Goal: Transaction & Acquisition: Purchase product/service

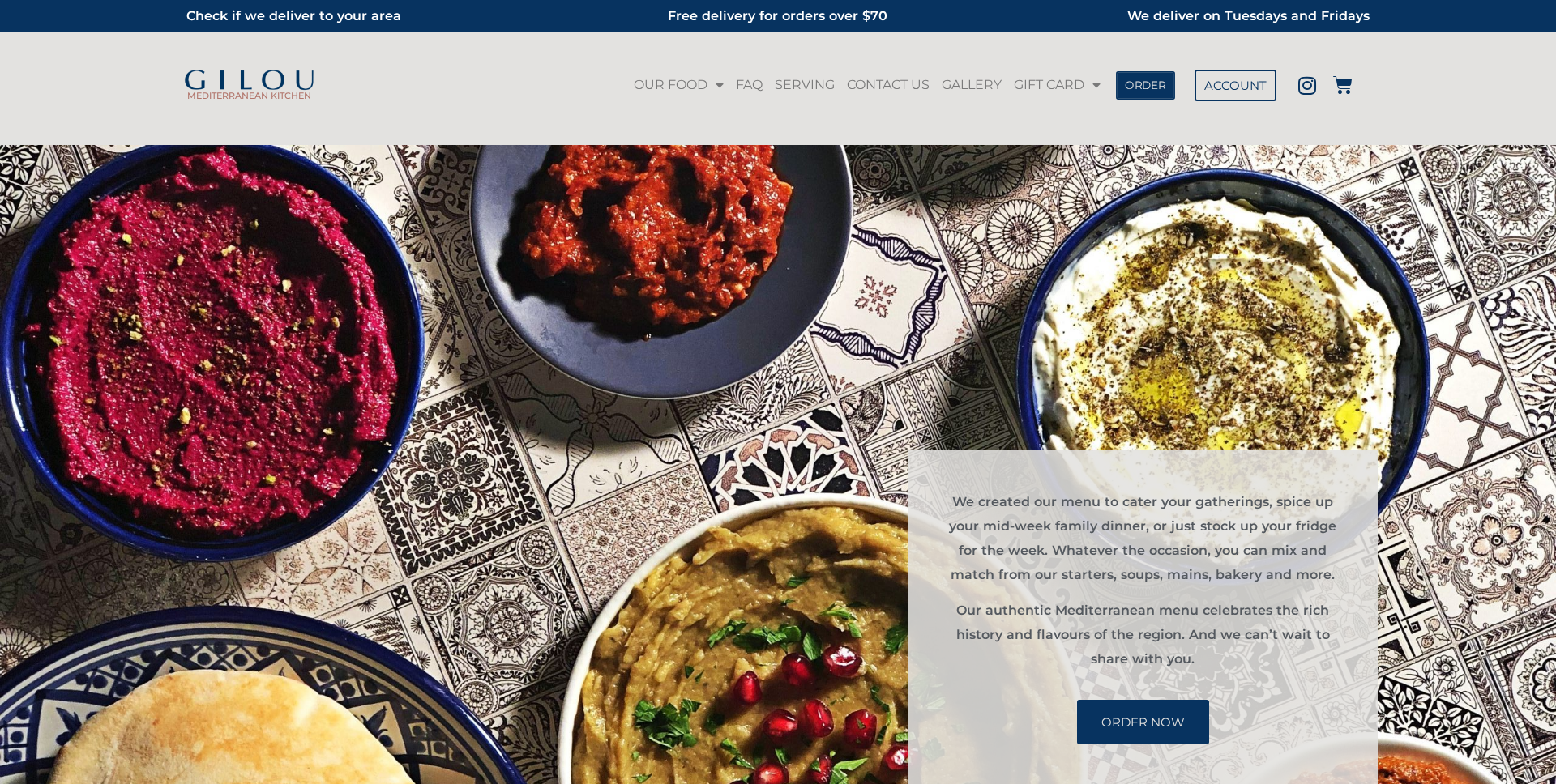
click at [1165, 80] on span "ORDER" at bounding box center [1146, 85] width 42 height 11
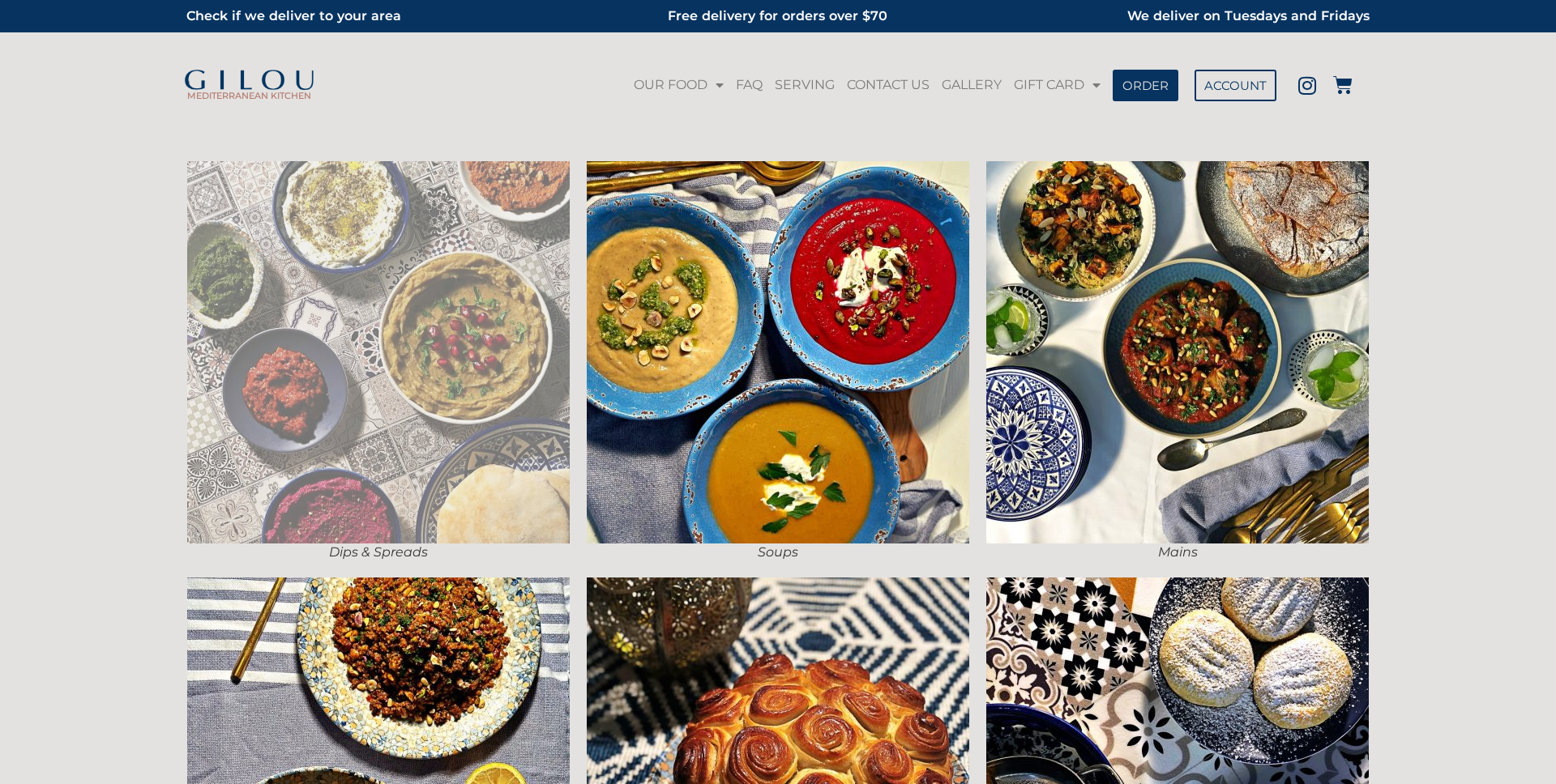
click at [538, 246] on img at bounding box center [378, 352] width 382 height 382
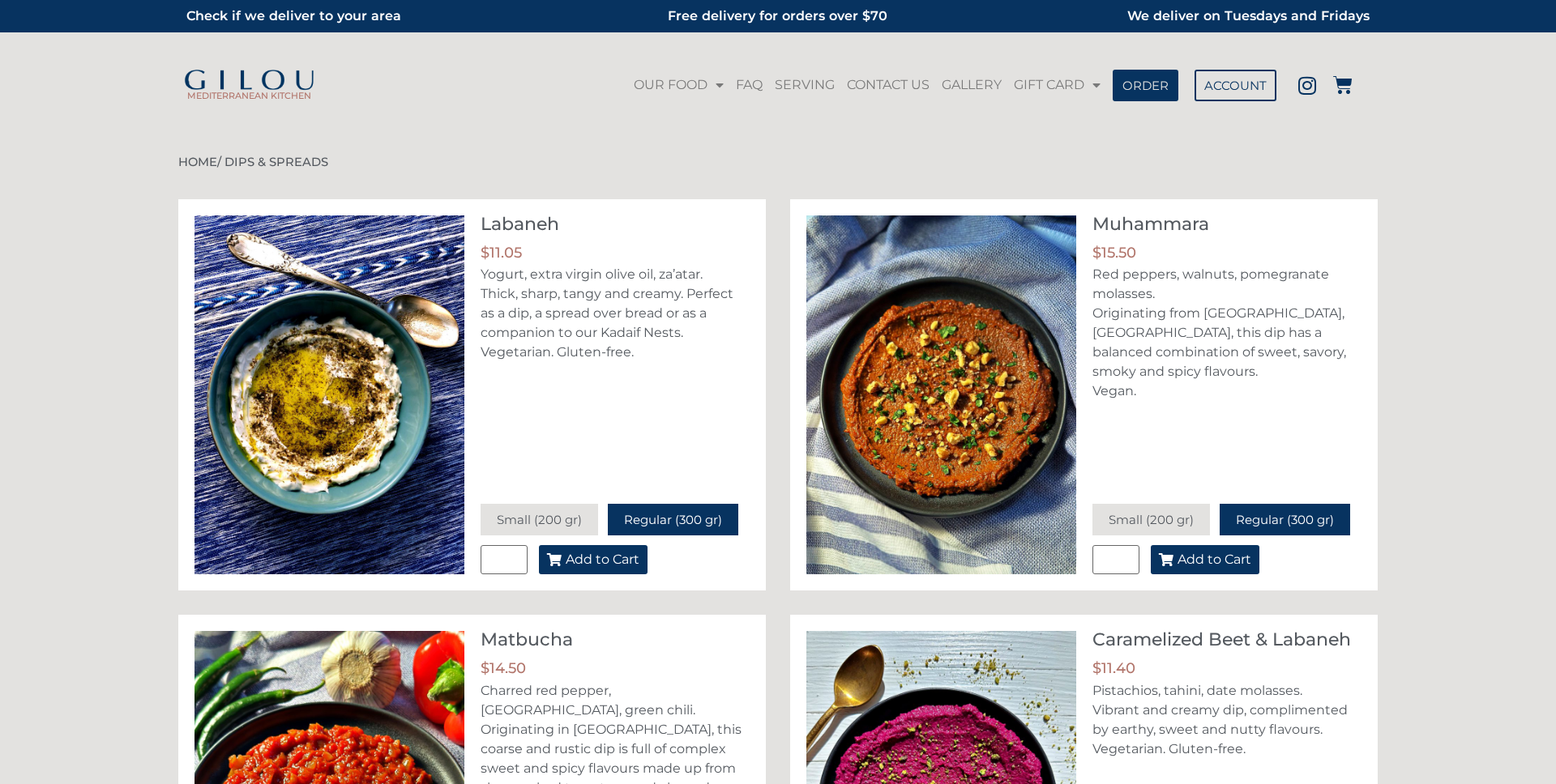
click at [602, 557] on span "Add to Cart" at bounding box center [602, 559] width 74 height 13
click at [1344, 83] on icon at bounding box center [1343, 86] width 20 height 20
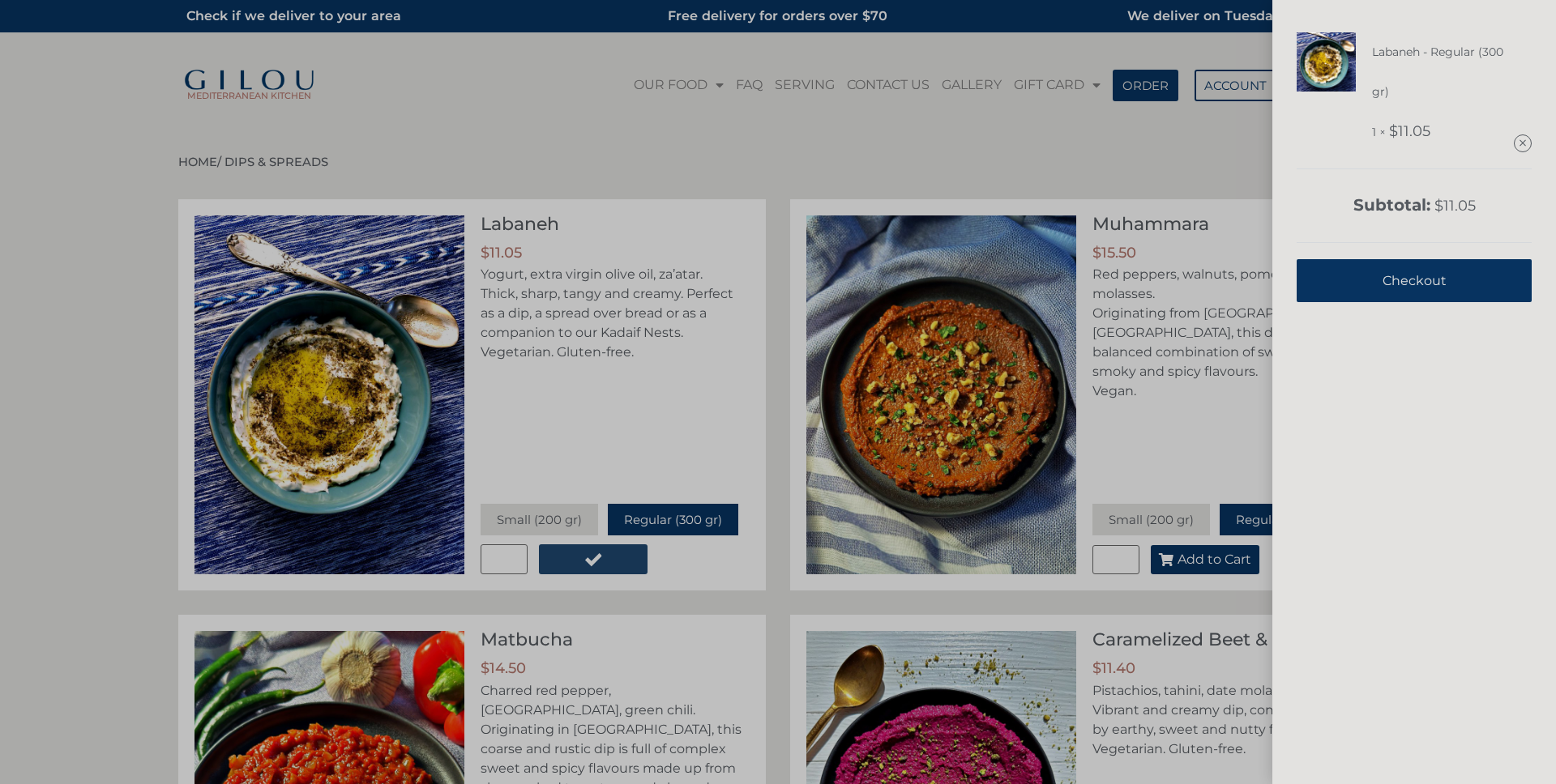
click at [1401, 265] on span "Checkout" at bounding box center [1415, 281] width 64 height 40
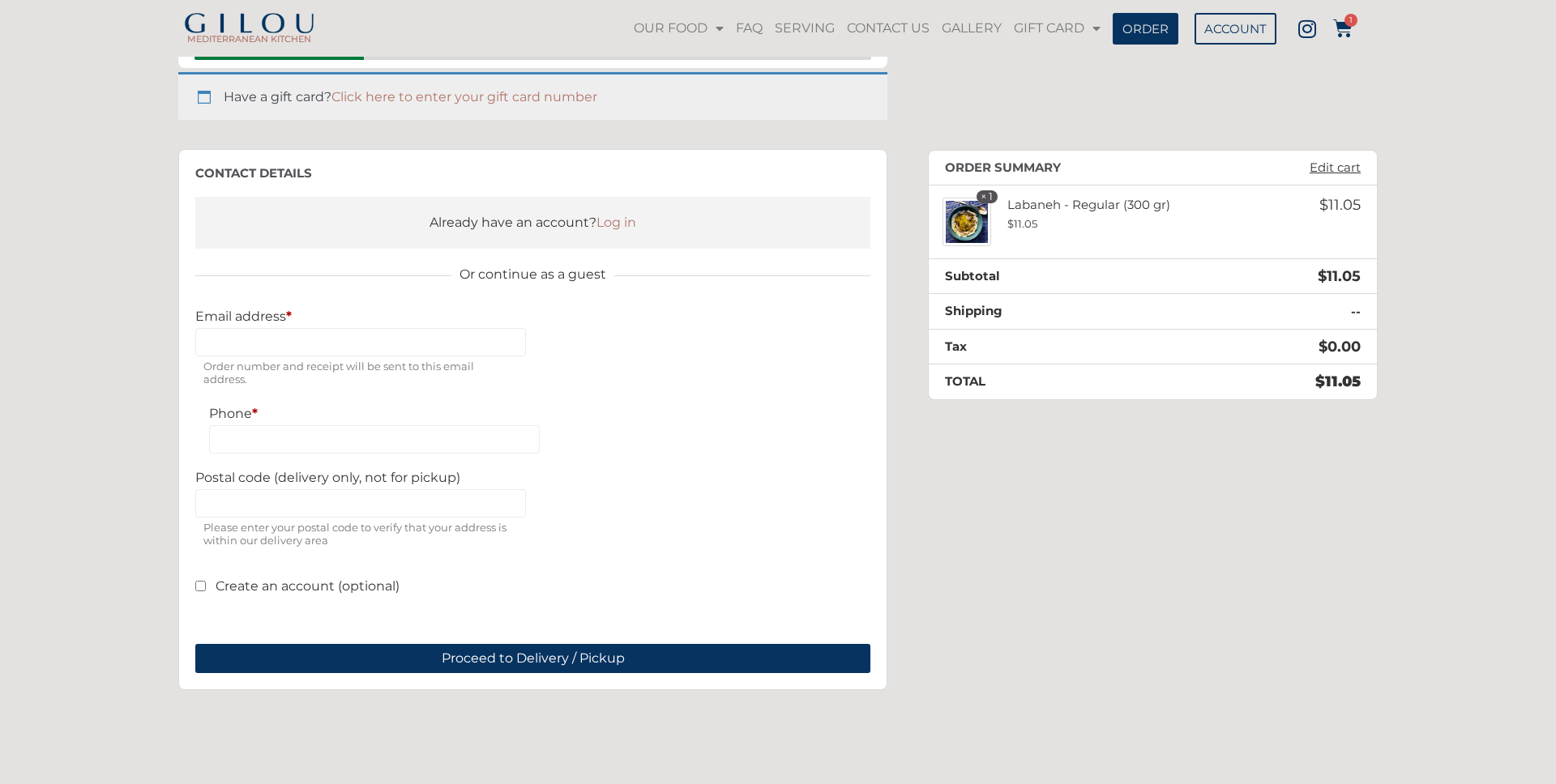
scroll to position [155, 0]
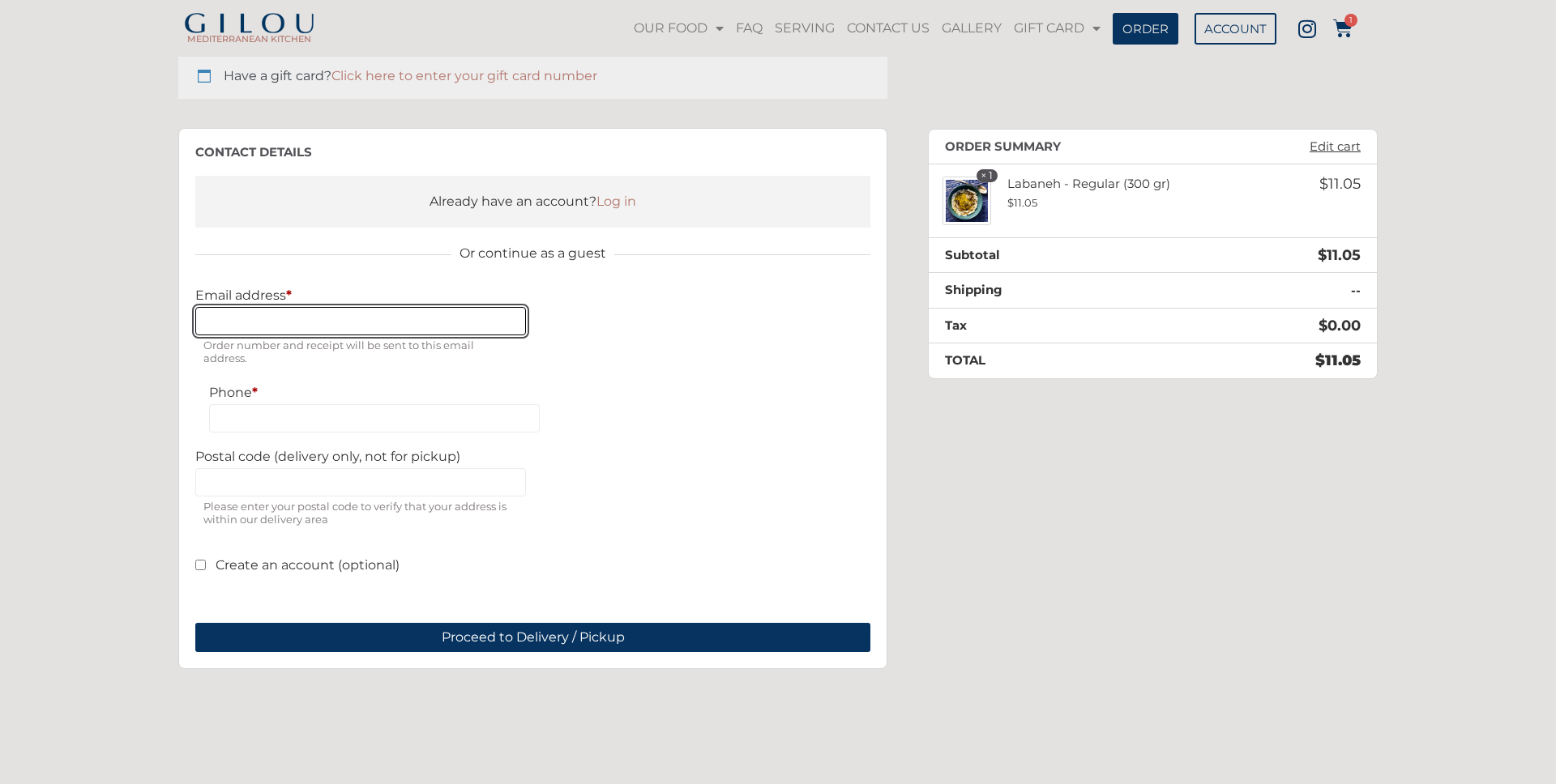
click at [375, 318] on input "Email address *" at bounding box center [360, 321] width 331 height 28
type input "**********"
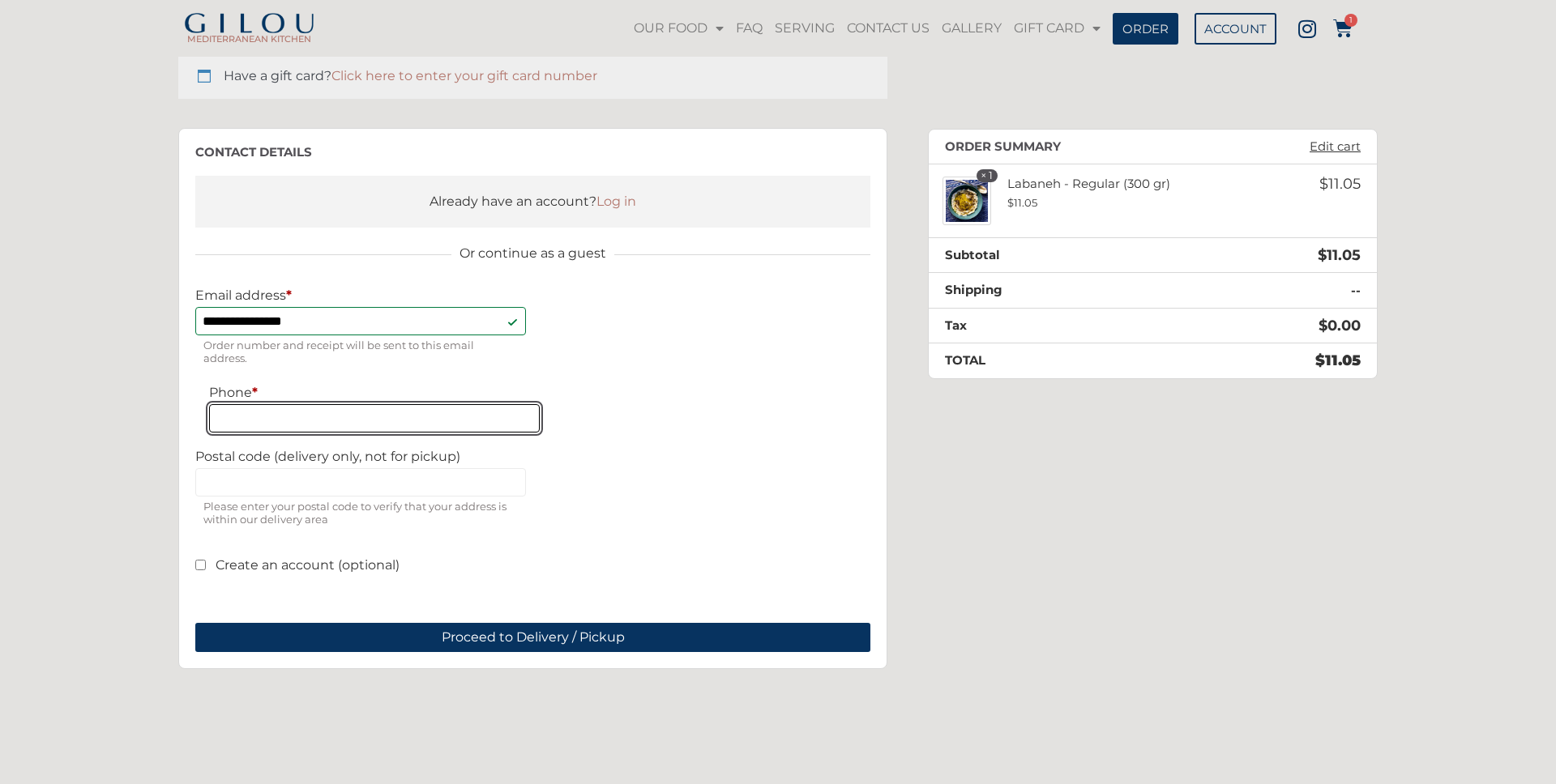
click at [364, 414] on input "Phone *" at bounding box center [374, 418] width 331 height 28
type input "**********"
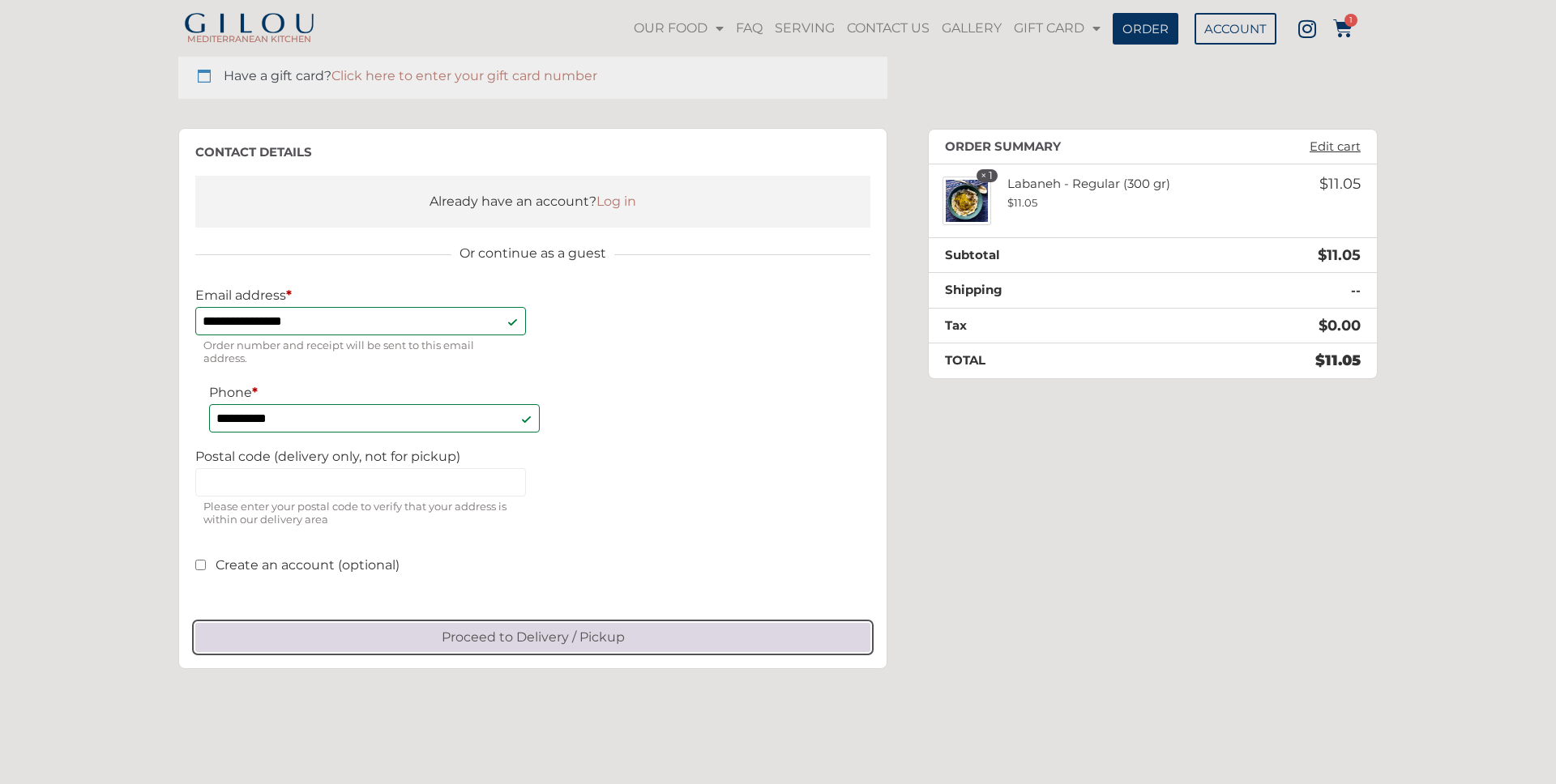
click at [535, 634] on button "Proceed to Delivery / Pickup" at bounding box center [533, 637] width 675 height 29
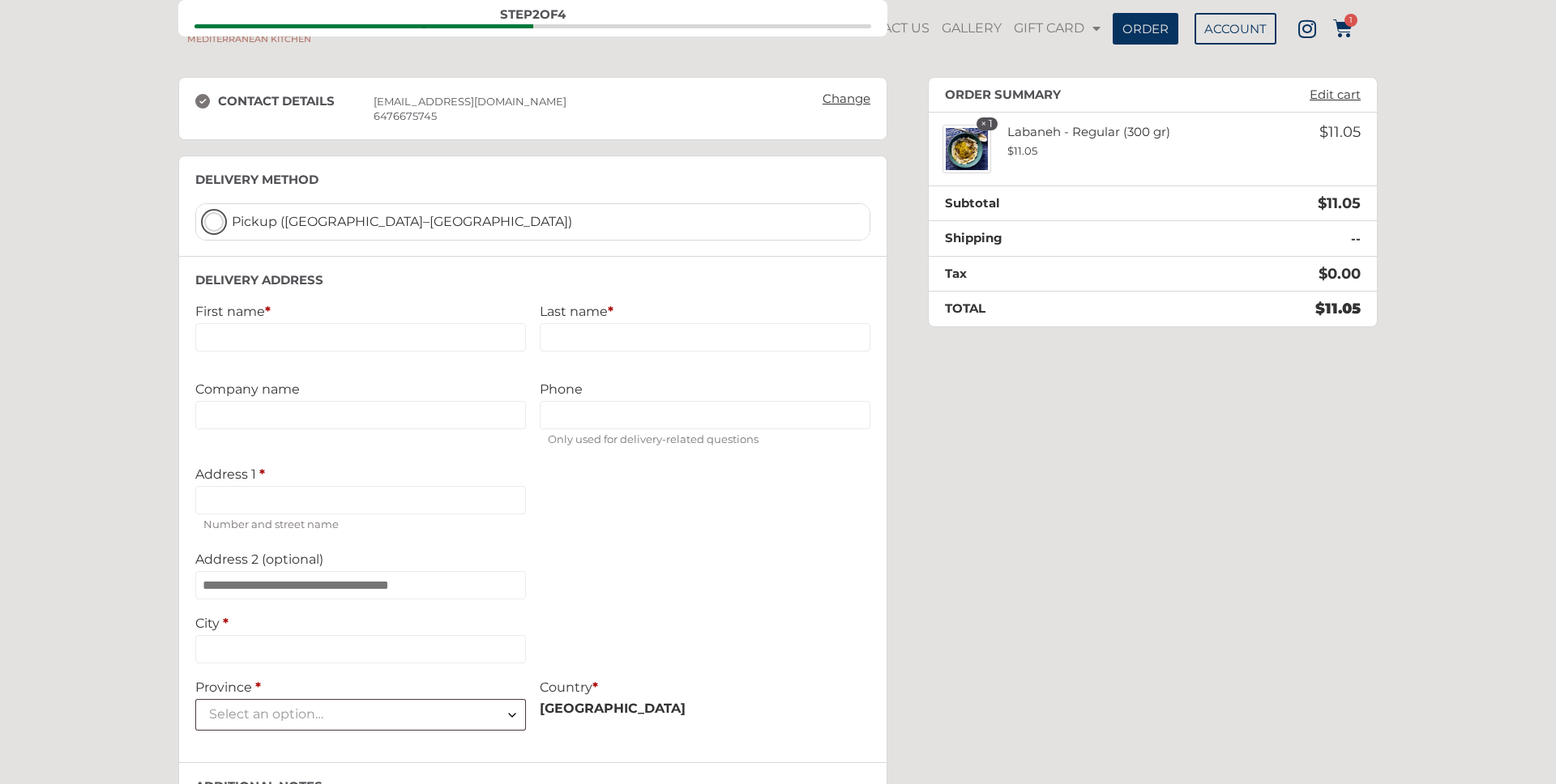
scroll to position [202, 0]
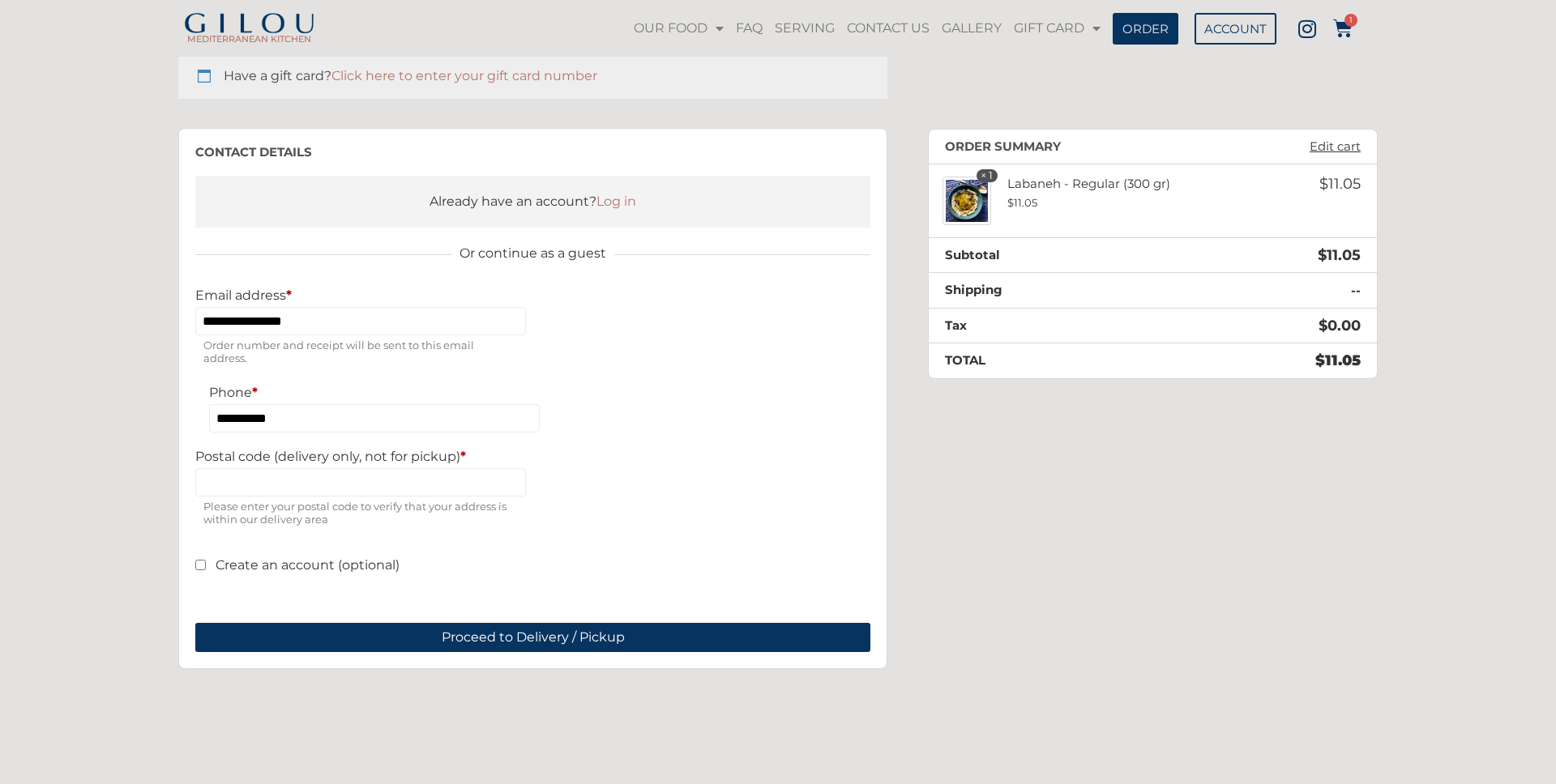
scroll to position [155, 0]
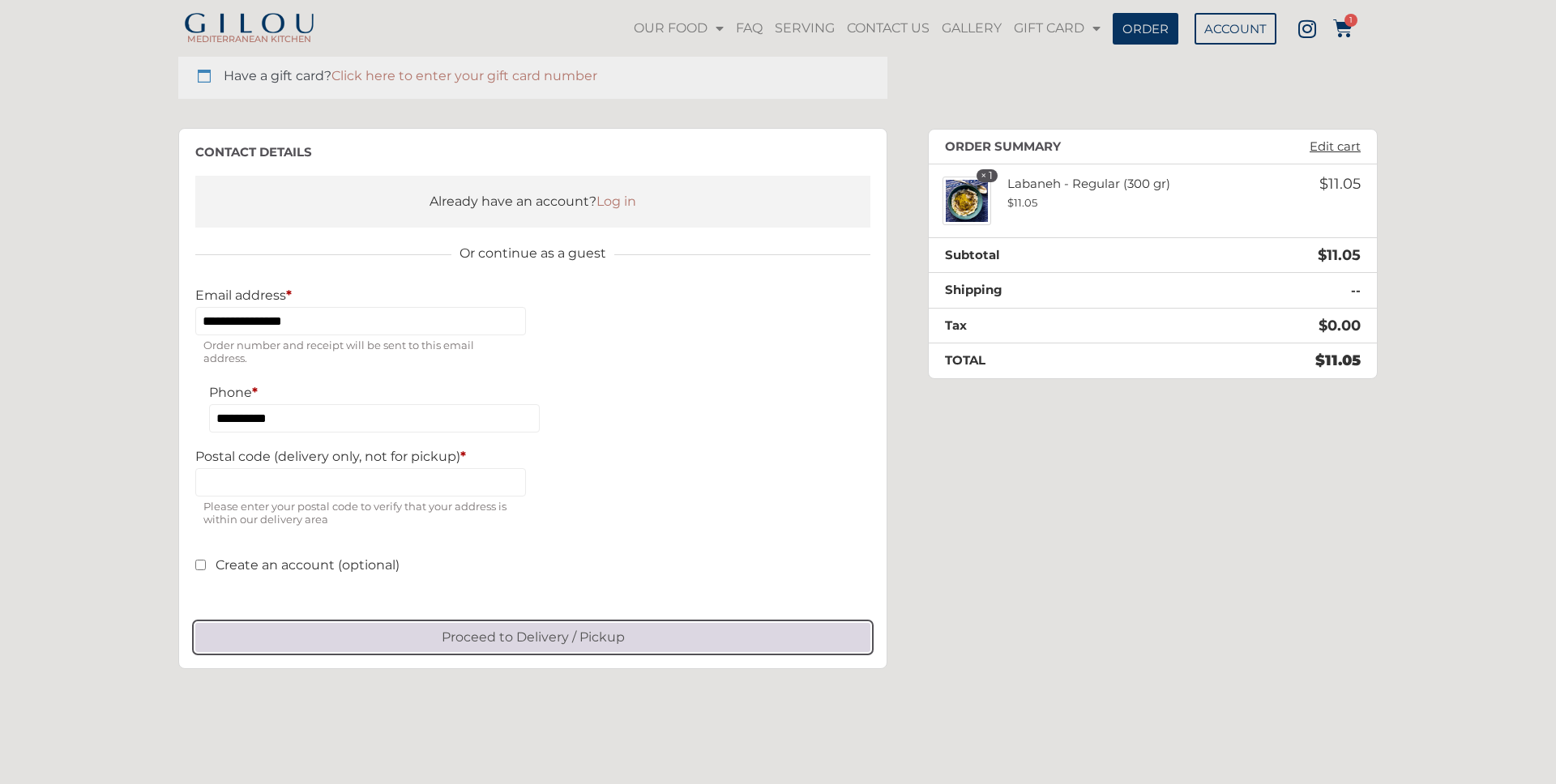
click at [635, 635] on button "Proceed to Delivery / Pickup" at bounding box center [533, 637] width 675 height 29
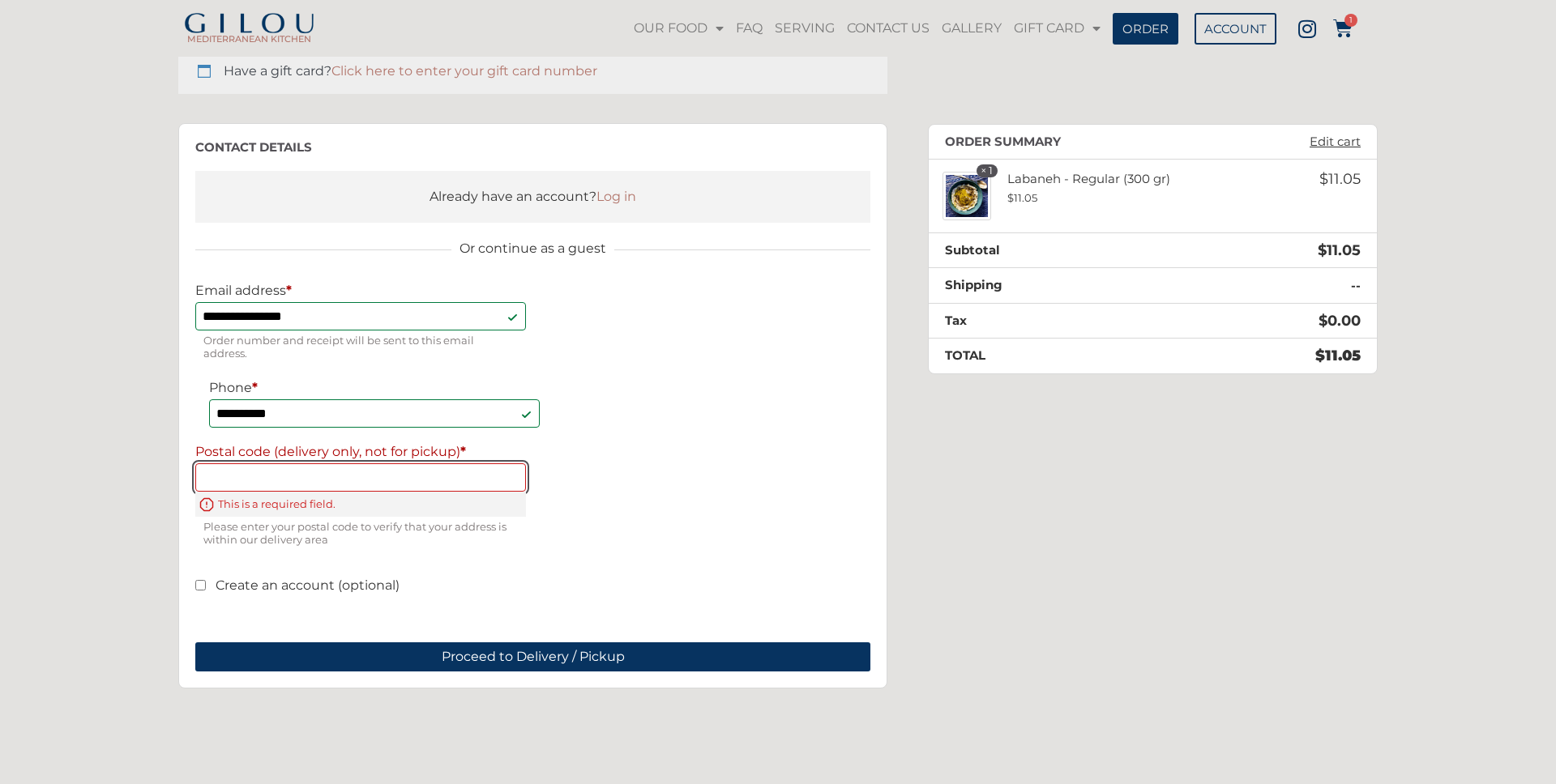
click at [290, 482] on input "Postal code (delivery only, not for pickup) *" at bounding box center [360, 478] width 331 height 28
type input "*******"
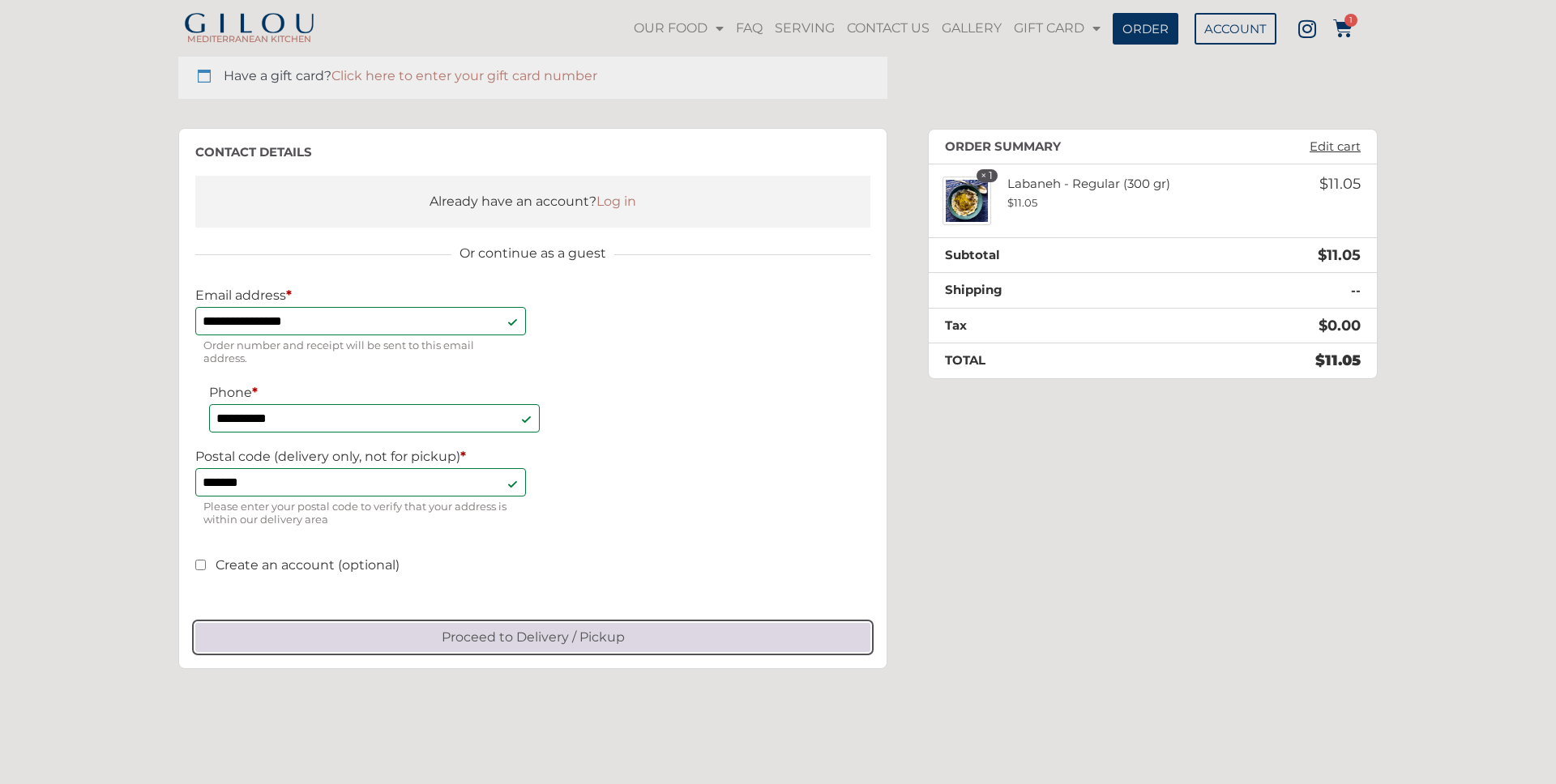
click at [472, 637] on button "Proceed to Delivery / Pickup" at bounding box center [533, 637] width 675 height 29
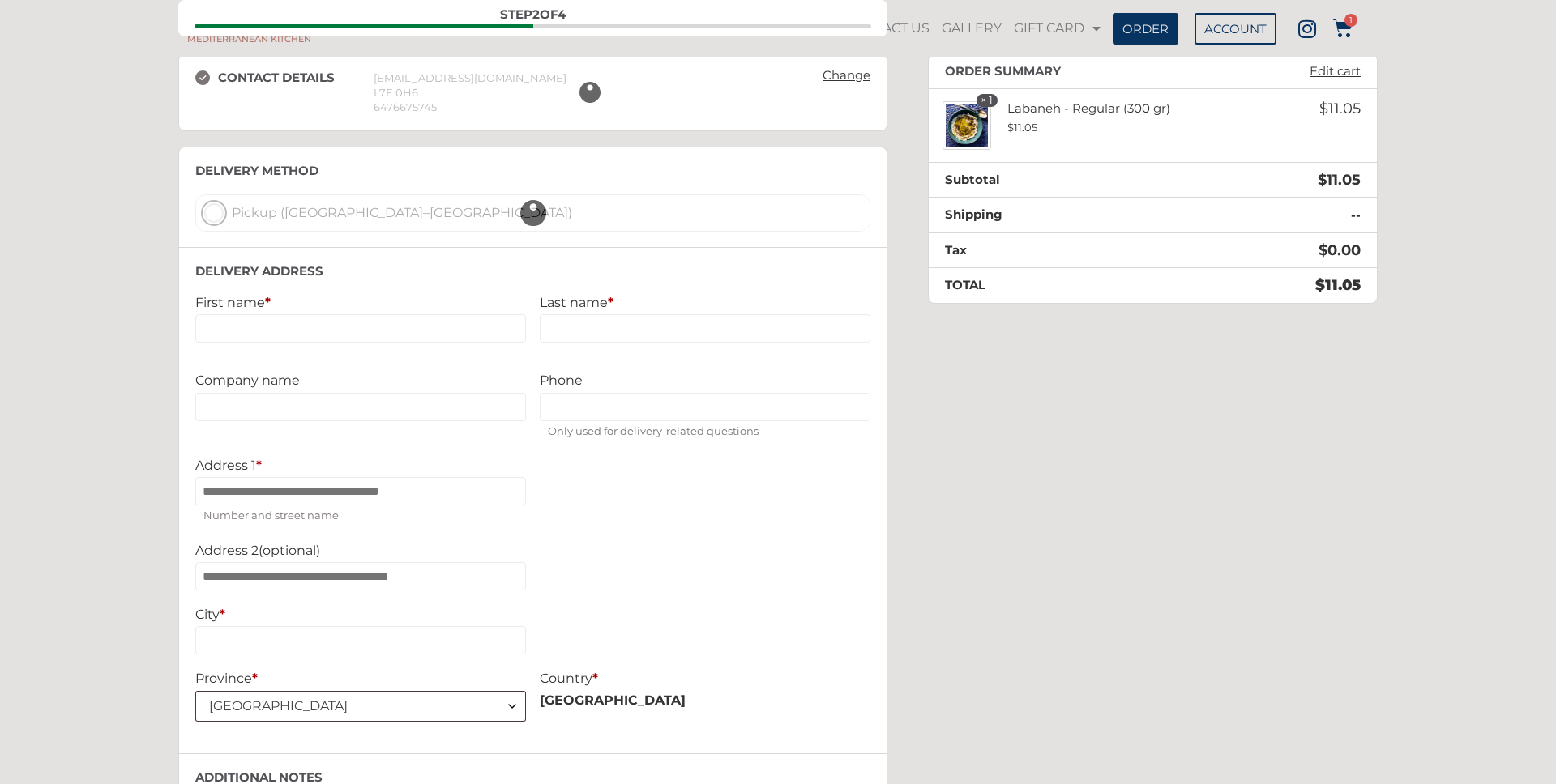
scroll to position [239, 0]
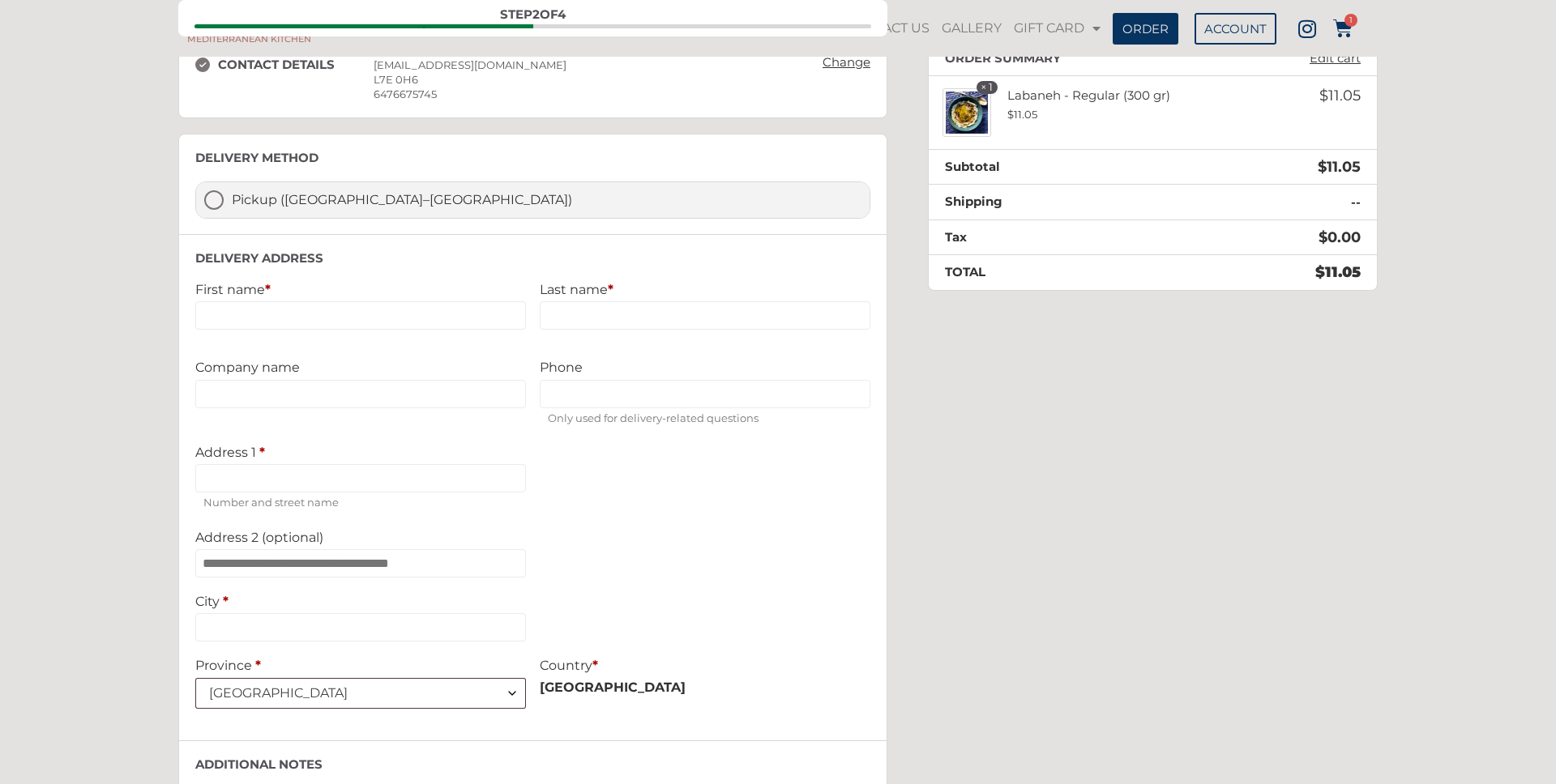
click at [216, 199] on label "Pickup ([GEOGRAPHIC_DATA]–[GEOGRAPHIC_DATA])" at bounding box center [533, 200] width 673 height 36
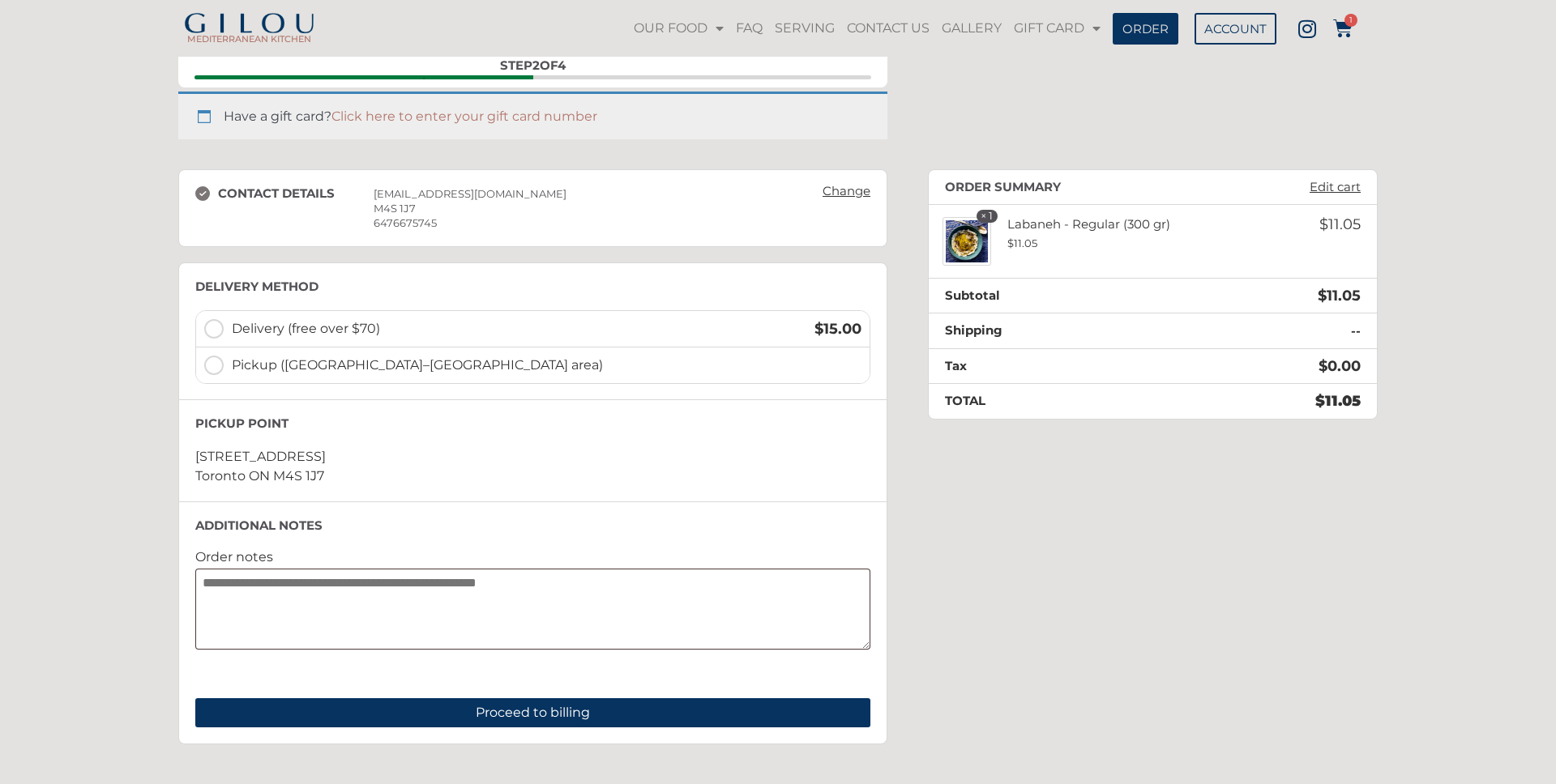
scroll to position [103, 0]
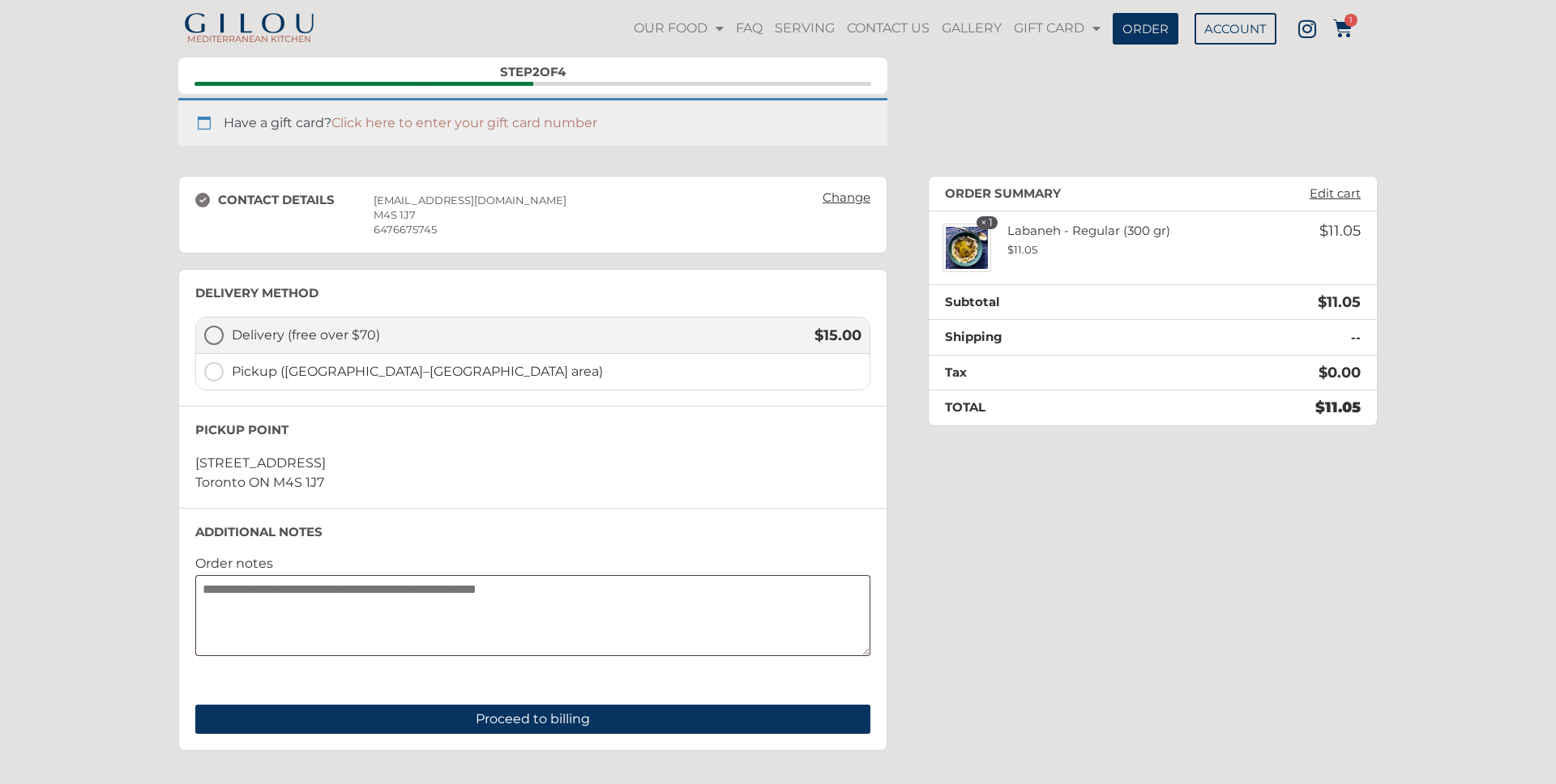
click at [215, 333] on label "Delivery (free over $70) $ 15.00" at bounding box center [533, 335] width 673 height 37
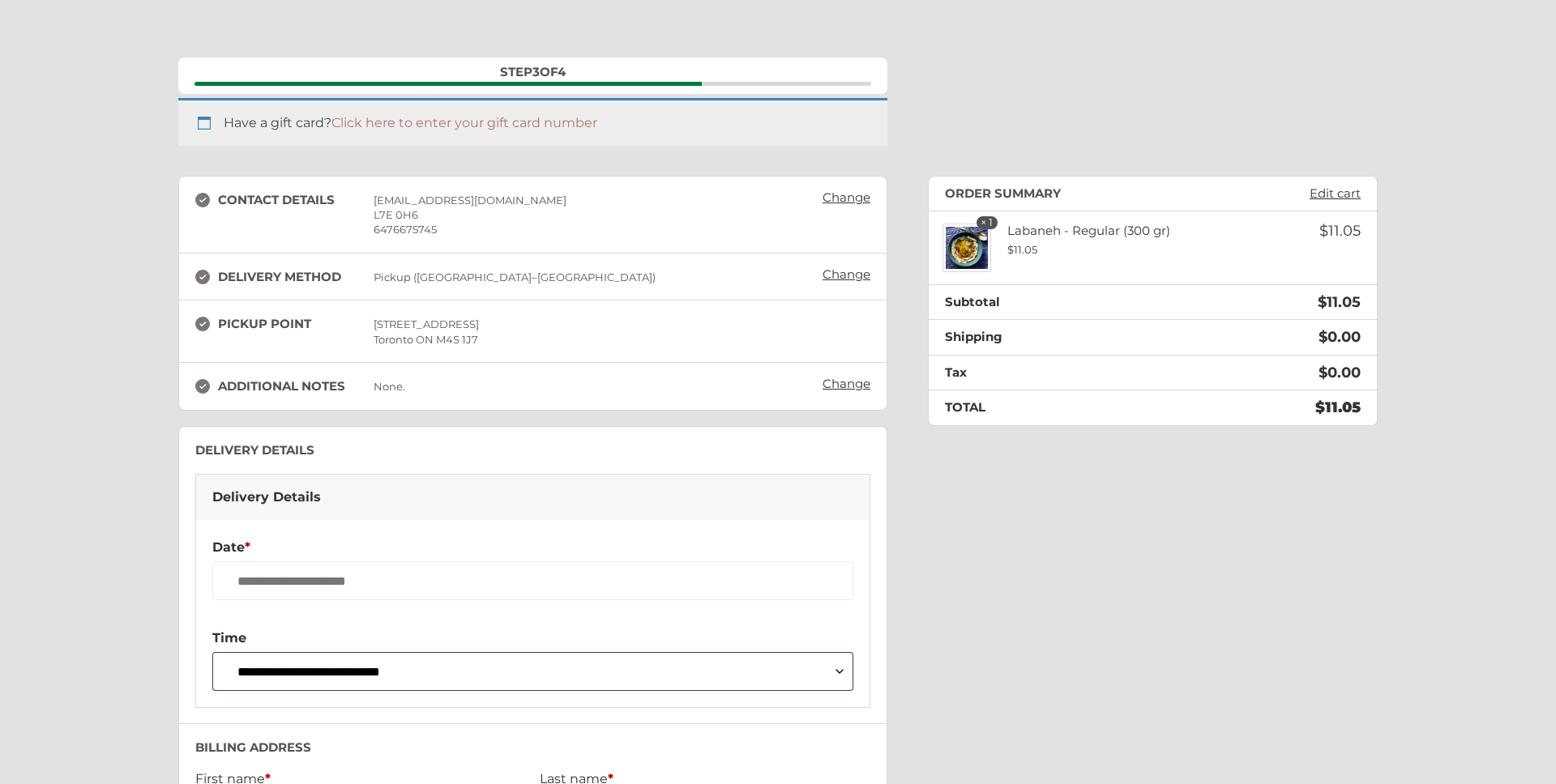
scroll to position [103, 0]
select select "**"
